Goal: Use online tool/utility: Utilize a website feature to perform a specific function

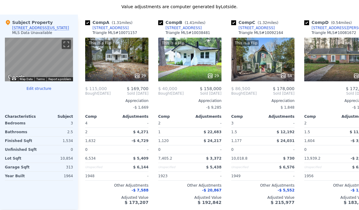
scroll to position [603, 0]
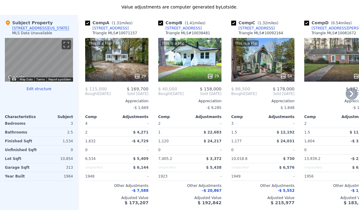
click at [159, 21] on input "checkbox" at bounding box center [160, 23] width 5 height 5
checkbox input "false"
checkbox input "true"
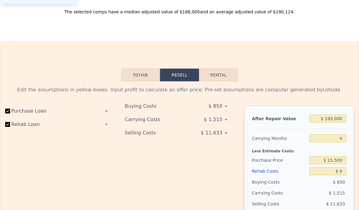
scroll to position [827, 0]
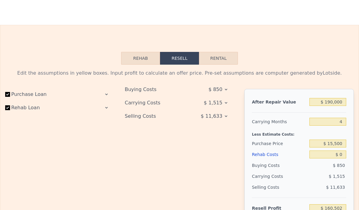
click at [133, 64] on button "Rehab" at bounding box center [140, 58] width 39 height 13
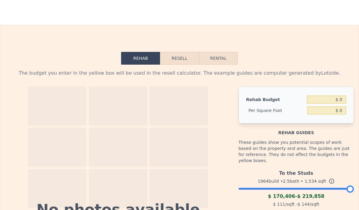
scroll to position [802, 0]
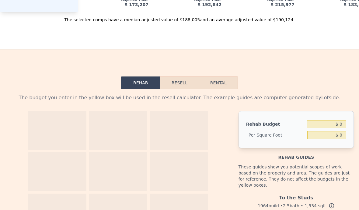
click at [177, 87] on button "Resell" at bounding box center [179, 83] width 39 height 13
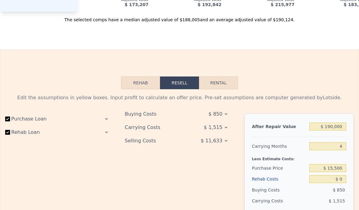
click at [108, 119] on icon at bounding box center [106, 120] width 2 height 2
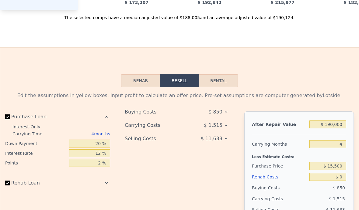
scroll to position [804, 0]
click at [135, 84] on button "Rehab" at bounding box center [140, 80] width 39 height 13
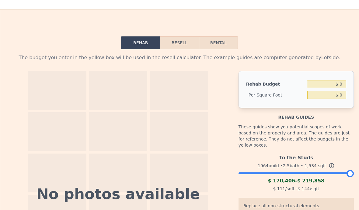
scroll to position [844, 0]
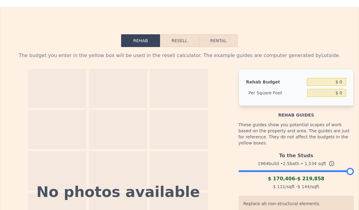
click at [217, 43] on button "Rental" at bounding box center [218, 40] width 39 height 13
select select "30"
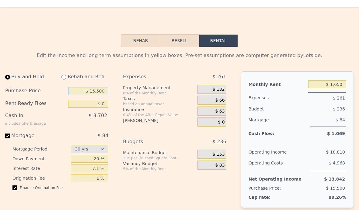
click at [108, 95] on input "$ 15,500" at bounding box center [88, 91] width 40 height 8
type input "$ 1"
type input "$ 119,000"
click at [74, 103] on input "$ 0" at bounding box center [88, 104] width 40 height 8
type input "$ 45,000"
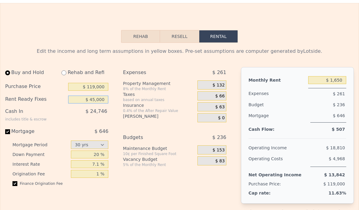
scroll to position [848, 0]
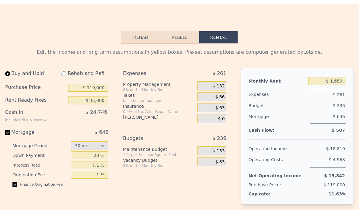
click at [70, 130] on div "$ 646" at bounding box center [87, 132] width 41 height 7
click at [10, 130] on input "Mortgage $ 646" at bounding box center [7, 132] width 5 height 5
checkbox input "false"
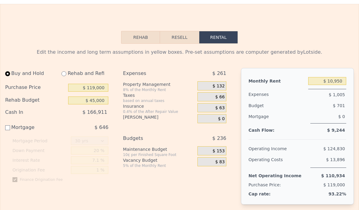
type input "$ 0"
type input "$ 10,950"
click at [84, 147] on div "20 %" at bounding box center [89, 151] width 37 height 10
click at [16, 128] on div "Mortgage" at bounding box center [36, 127] width 62 height 7
click at [10, 128] on input "Mortgage $ 646" at bounding box center [7, 128] width 5 height 5
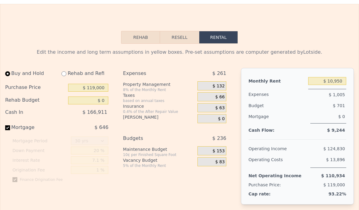
checkbox input "true"
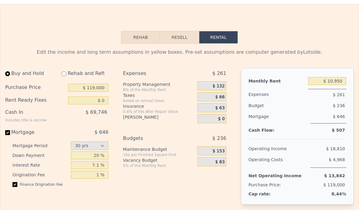
type input "$ 45,000"
type input "$ 1,650"
click at [132, 161] on div "Vacancy Budget" at bounding box center [159, 161] width 72 height 6
click at [211, 165] on div "$ 83" at bounding box center [211, 162] width 29 height 9
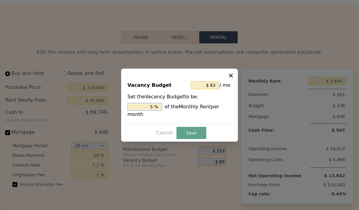
click at [156, 111] on input "5 %" at bounding box center [144, 107] width 35 height 8
type input "$ 132"
type input "8 %"
click at [193, 139] on button "Save" at bounding box center [191, 133] width 30 height 12
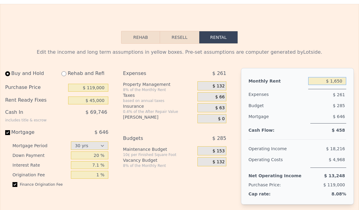
click at [336, 79] on input "$ 1,650" at bounding box center [327, 81] width 38 height 8
type input "$ 1,000"
click at [297, 118] on div "Mortgage" at bounding box center [278, 117] width 60 height 12
click at [95, 85] on input "$ 119,000" at bounding box center [88, 88] width 40 height 8
type input "$ 110,000"
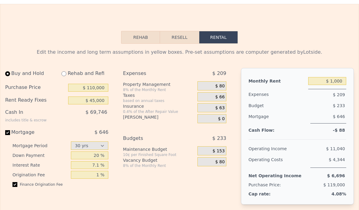
click at [75, 127] on div "Buy and Hold Rehab and Refi Purchase Price $ 110,000 Rent Ready Fixes $ 45,000 …" at bounding box center [56, 130] width 103 height 124
click at [78, 164] on input "7.1 %" at bounding box center [89, 165] width 37 height 8
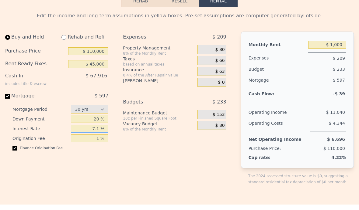
scroll to position [914, 0]
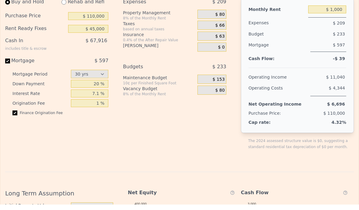
click at [68, 136] on div "Buy and Hold Rehab and Refi Purchase Price $ 110,000 Rent Ready Fixes $ 45,000 …" at bounding box center [59, 84] width 108 height 164
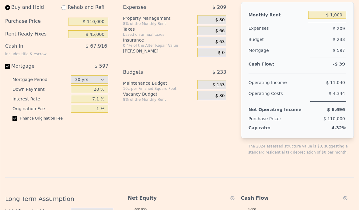
click at [11, 63] on div "Mortgage" at bounding box center [36, 66] width 62 height 7
click at [10, 64] on input "Mortgage $ 597" at bounding box center [7, 66] width 5 height 5
checkbox input "false"
type input "$ 0"
type input "$ 10,950"
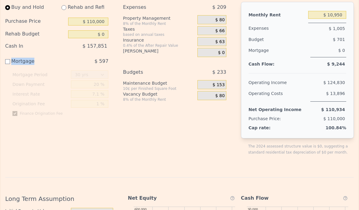
click at [85, 118] on div "Finance Origination Fee" at bounding box center [60, 116] width 96 height 10
click at [9, 63] on input "Mortgage $ 597" at bounding box center [7, 61] width 5 height 5
checkbox input "true"
type input "$ 45,000"
type input "$ 1,000"
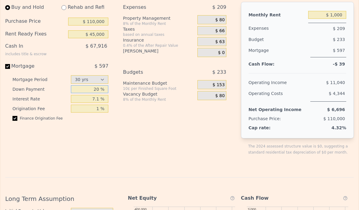
click at [90, 88] on input "20 %" at bounding box center [89, 89] width 37 height 8
type input "25 %"
click at [84, 112] on input "1 %" at bounding box center [89, 109] width 37 height 8
click at [93, 32] on input "$ 45,000" at bounding box center [88, 34] width 40 height 8
type input "$ 35,000"
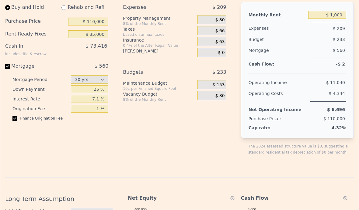
click at [82, 61] on div "Buy and Hold Rehab and Refi Purchase Price $ 110,000 Rent Ready Fixes $ 35,000 …" at bounding box center [56, 64] width 103 height 124
click at [336, 16] on input "$ 1,000" at bounding box center [327, 15] width 38 height 8
type input "$ 1,100"
click at [165, 95] on div "Vacancy Budget" at bounding box center [159, 94] width 72 height 6
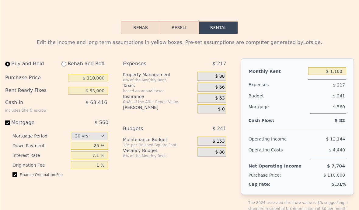
scroll to position [868, 0]
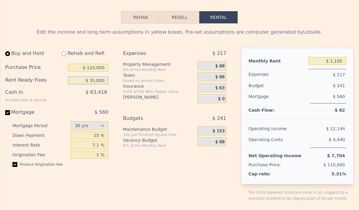
click at [94, 83] on input "$ 35,000" at bounding box center [88, 81] width 40 height 8
type input "$ 25,000"
click at [84, 130] on select "15 yrs 30 yrs" at bounding box center [89, 126] width 37 height 9
click at [98, 152] on input "1 %" at bounding box center [89, 155] width 37 height 8
click at [113, 97] on div "Buy and Hold Rehab and Refi Purchase Price $ 110,000 Rent Ready Fixes $ 25,000 …" at bounding box center [59, 130] width 108 height 164
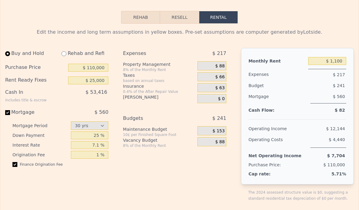
click at [135, 171] on div "Expenses $ 217 Property Management 8% of the Monthly Rent $ 88 Taxes based on a…" at bounding box center [177, 130] width 108 height 164
click at [261, 93] on div "Mortgage" at bounding box center [278, 97] width 60 height 12
click at [211, 85] on div "$ 63" at bounding box center [211, 87] width 29 height 9
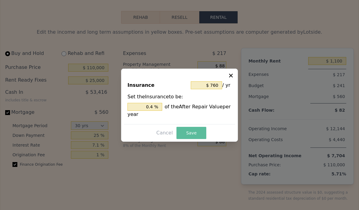
click at [188, 139] on button "Save" at bounding box center [191, 133] width 30 height 12
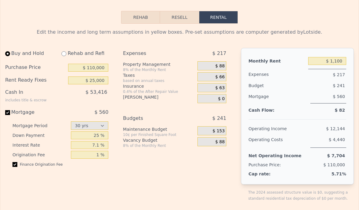
click at [209, 81] on div "$ 66" at bounding box center [211, 76] width 29 height 9
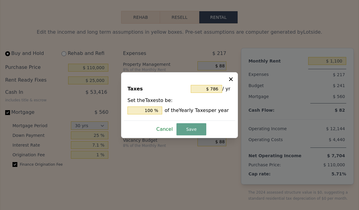
click at [163, 134] on button "Cancel" at bounding box center [164, 130] width 21 height 10
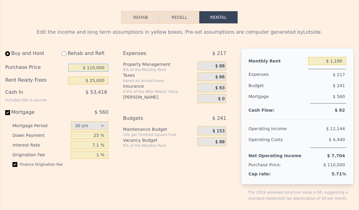
click at [87, 67] on input "$ 110,000" at bounding box center [88, 68] width 40 height 8
type input "$ 100,000"
click at [82, 103] on div "Cash In includes title & escrow $ 53,416" at bounding box center [56, 95] width 103 height 17
click at [95, 147] on input "7.1 %" at bounding box center [89, 145] width 37 height 8
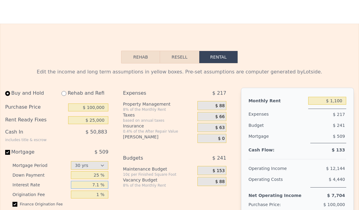
scroll to position [823, 0]
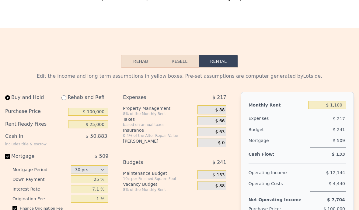
click at [135, 130] on div "Insurance" at bounding box center [159, 130] width 72 height 6
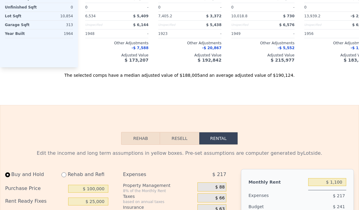
scroll to position [830, 0]
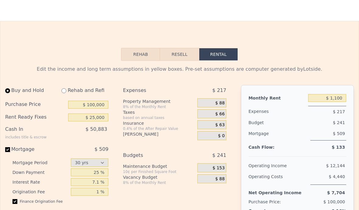
click at [225, 167] on div "$ 153" at bounding box center [211, 168] width 29 height 9
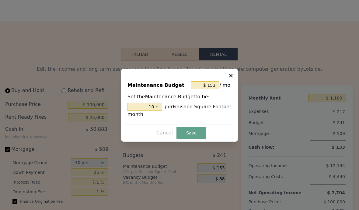
click at [231, 79] on icon at bounding box center [231, 76] width 6 height 6
type input "10 %"
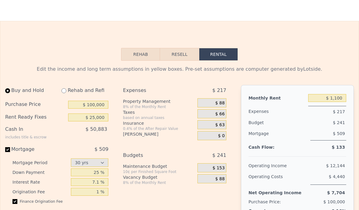
click at [146, 57] on button "Rehab" at bounding box center [140, 54] width 39 height 13
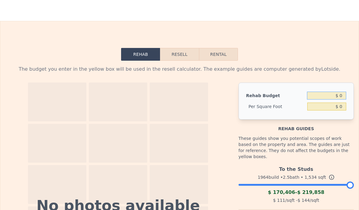
click at [340, 95] on input "$ 0" at bounding box center [326, 96] width 39 height 8
type input "$ 25,000"
click at [334, 124] on div "Rehab guides" at bounding box center [295, 126] width 115 height 12
type input "$ 16.30"
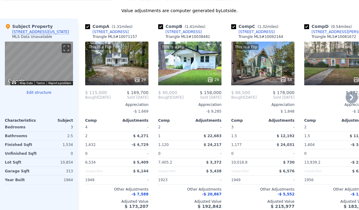
scroll to position [592, 0]
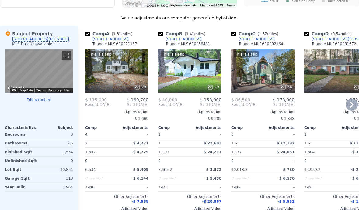
click at [141, 88] on div "29" at bounding box center [140, 87] width 12 height 6
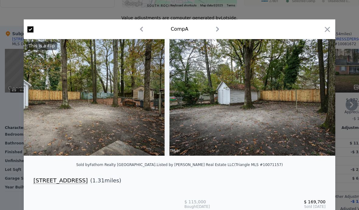
scroll to position [0, 3994]
click at [324, 30] on icon "button" at bounding box center [327, 29] width 9 height 9
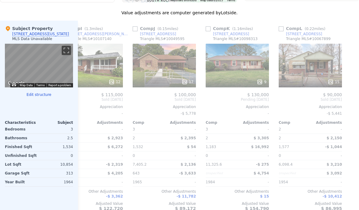
scroll to position [595, 0]
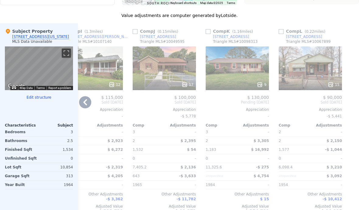
click at [320, 81] on div at bounding box center [310, 84] width 63 height 11
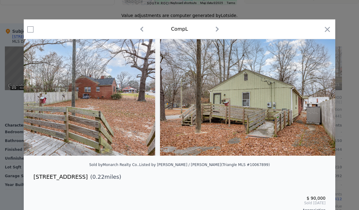
scroll to position [0, 2383]
click at [327, 32] on icon "button" at bounding box center [327, 29] width 9 height 9
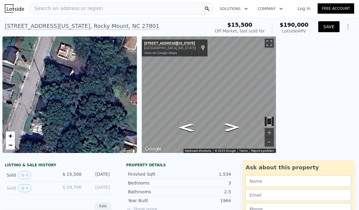
click at [334, 29] on button "SAVE" at bounding box center [328, 26] width 21 height 11
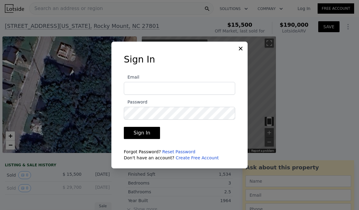
type input "$ 0"
type input "[PERSON_NAME][EMAIL_ADDRESS][DOMAIN_NAME]"
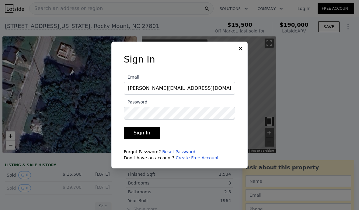
click at [147, 139] on button "Sign In" at bounding box center [142, 133] width 36 height 12
